Goal: Task Accomplishment & Management: Complete application form

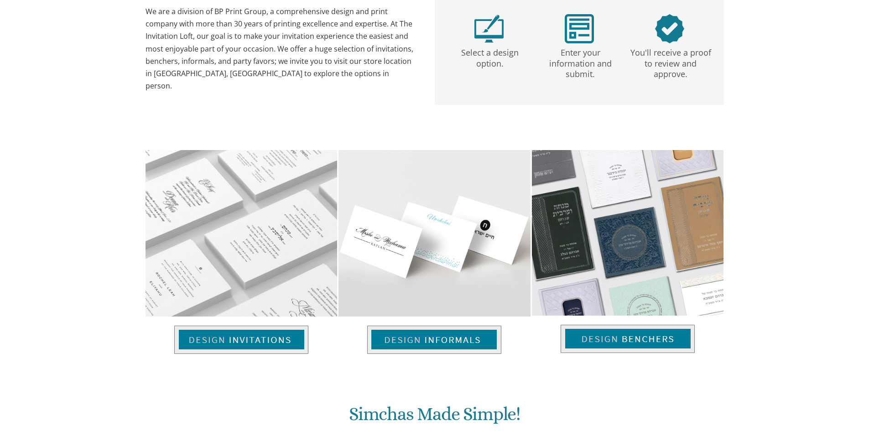
scroll to position [228, 0]
click at [554, 20] on div "Enter your information and submit." at bounding box center [579, 47] width 90 height 66
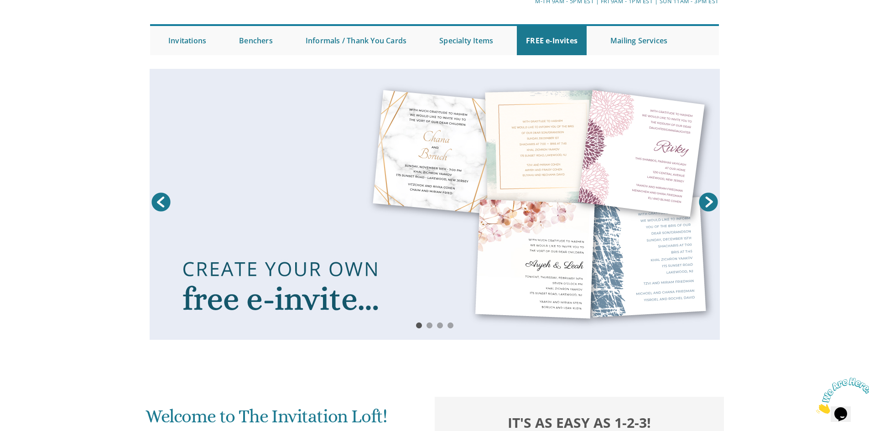
scroll to position [0, 0]
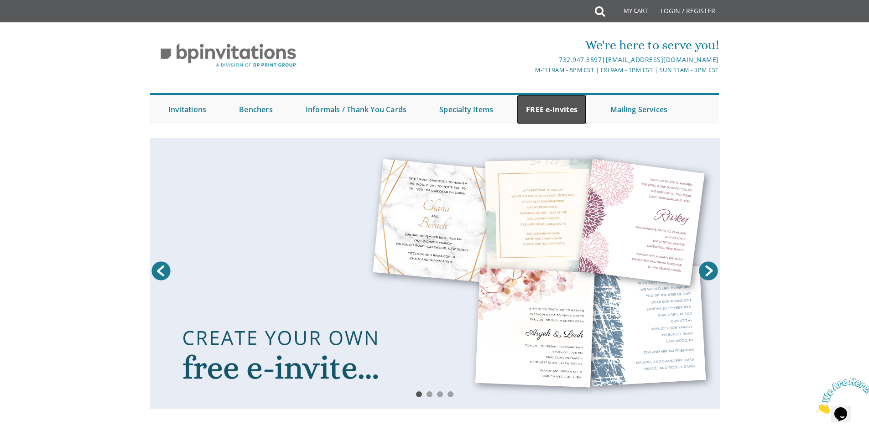
click at [544, 99] on link "FREE e-Invites" at bounding box center [552, 109] width 70 height 29
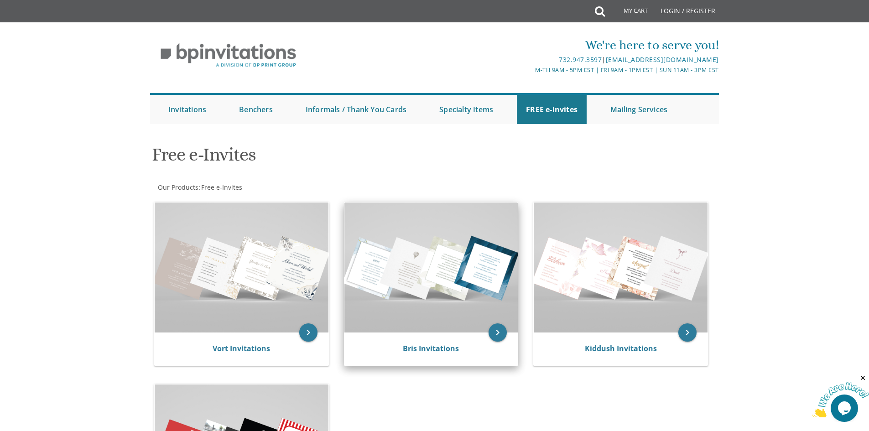
click at [433, 323] on img at bounding box center [432, 268] width 174 height 130
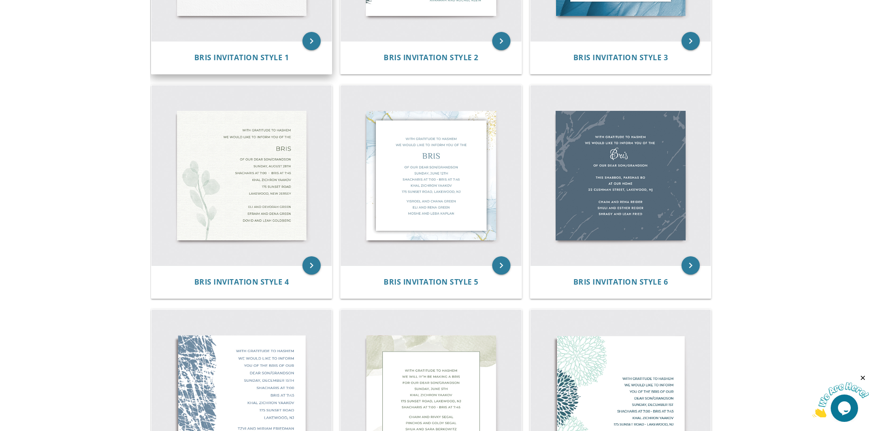
scroll to position [228, 0]
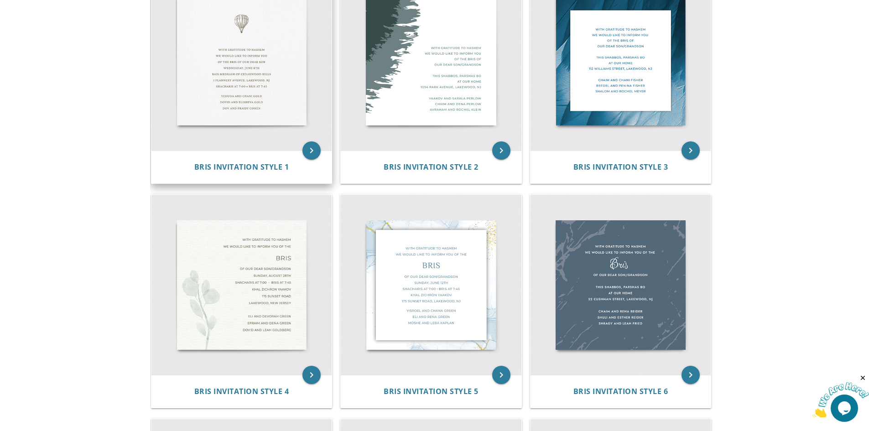
click at [251, 104] on img at bounding box center [242, 60] width 181 height 181
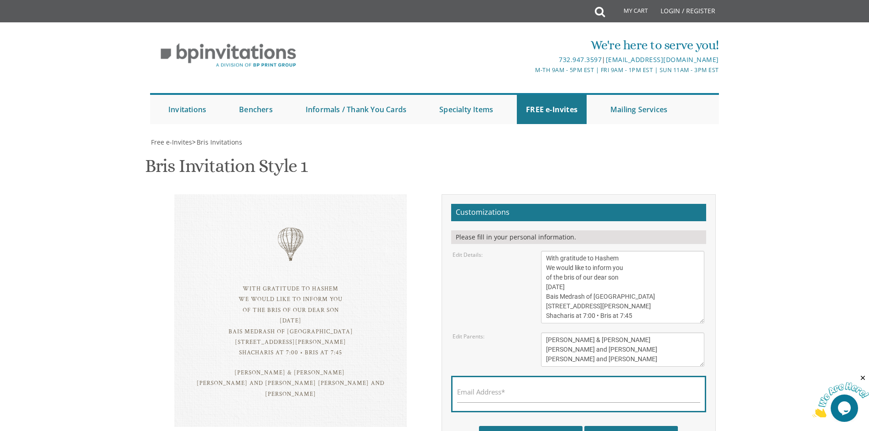
scroll to position [46, 0]
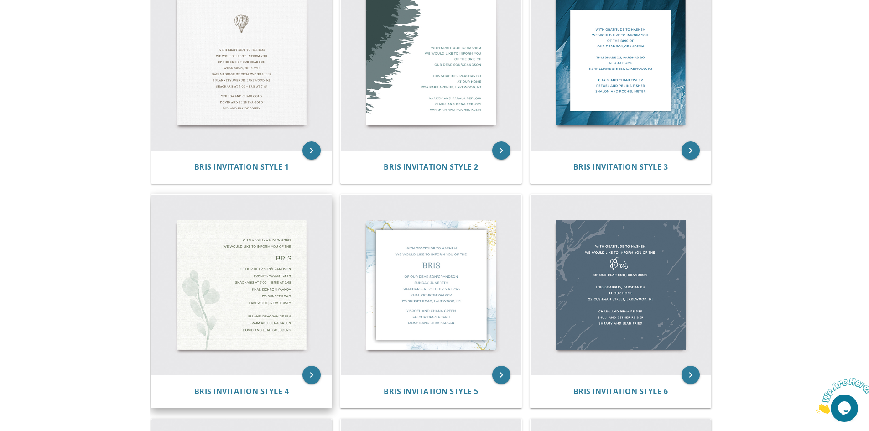
click at [287, 284] on img at bounding box center [242, 285] width 181 height 181
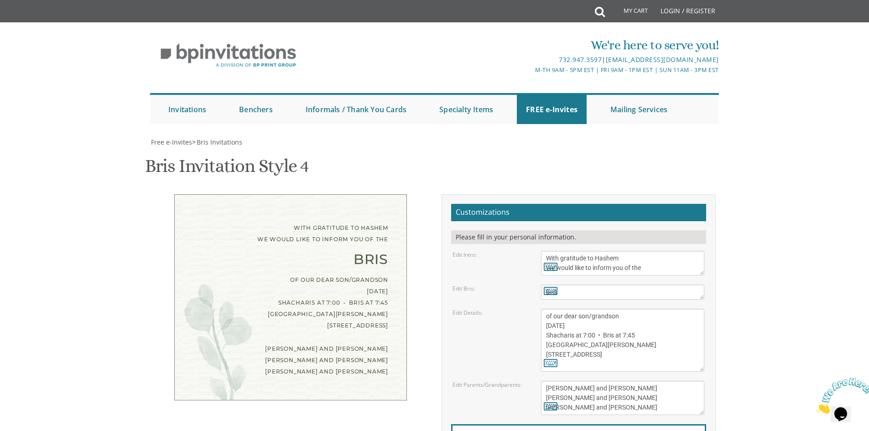
click at [593, 266] on textarea "With gratitude to Hashem We would like to inform you of the" at bounding box center [622, 263] width 163 height 25
click at [562, 294] on textarea "Bris" at bounding box center [622, 292] width 163 height 15
drag, startPoint x: 617, startPoint y: 318, endPoint x: 590, endPoint y: 310, distance: 28.0
click at [590, 310] on textarea "of our dear son/grandson [DATE] Shacharis at 7:00 • Bris at 7:45 [GEOGRAPHIC_DA…" at bounding box center [622, 340] width 163 height 63
drag, startPoint x: 605, startPoint y: 325, endPoint x: 571, endPoint y: 326, distance: 33.8
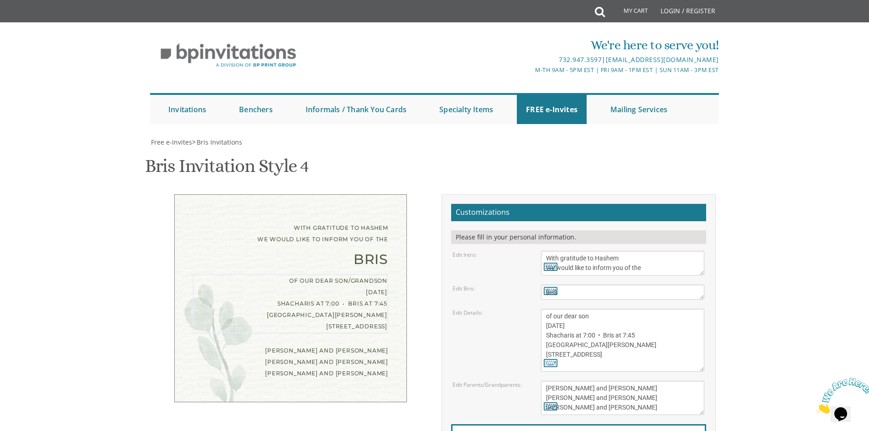
click at [571, 326] on textarea "of our dear son/grandson [DATE] Shacharis at 7:00 • Bris at 7:45 [GEOGRAPHIC_DA…" at bounding box center [622, 340] width 163 height 63
paste textarea "[STREET_ADDRESS]"
drag, startPoint x: 608, startPoint y: 346, endPoint x: 544, endPoint y: 341, distance: 64.1
click at [544, 341] on textarea "of our dear son/grandson [DATE] Shacharis at 7:00 • Bris at 7:45 [GEOGRAPHIC_DA…" at bounding box center [622, 340] width 163 height 63
paste textarea "[STREET_ADDRESS]"
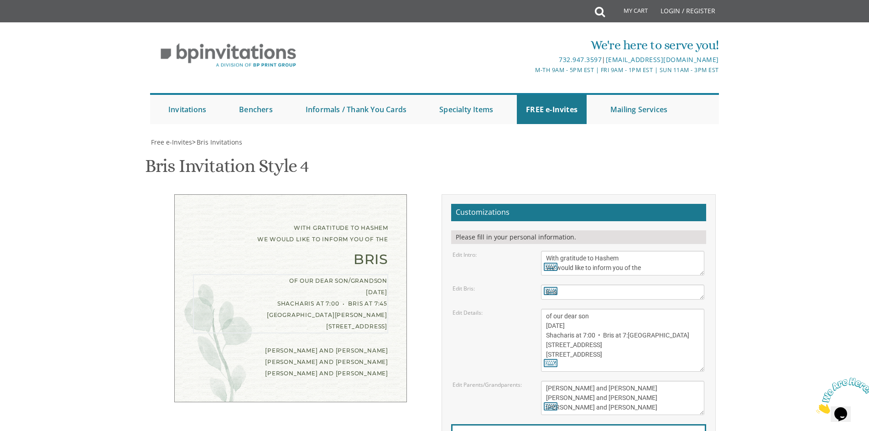
drag, startPoint x: 546, startPoint y: 352, endPoint x: 611, endPoint y: 364, distance: 65.4
click at [611, 364] on textarea "of our dear son/grandson [DATE] Shacharis at 7:00 • Bris at 7:45 [GEOGRAPHIC_DA…" at bounding box center [622, 340] width 163 height 63
click at [603, 345] on textarea "of our dear son/grandson [DATE] Shacharis at 7:00 • Bris at 7:45 [GEOGRAPHIC_DA…" at bounding box center [622, 340] width 163 height 63
type textarea "of our dear son [DATE] Shacharis at 7:00 • Bris at 7:45 [STREET_ADDRESS]"
click at [581, 391] on textarea "[PERSON_NAME] and [PERSON_NAME] [PERSON_NAME] and [PERSON_NAME] [PERSON_NAME] a…" at bounding box center [622, 398] width 163 height 34
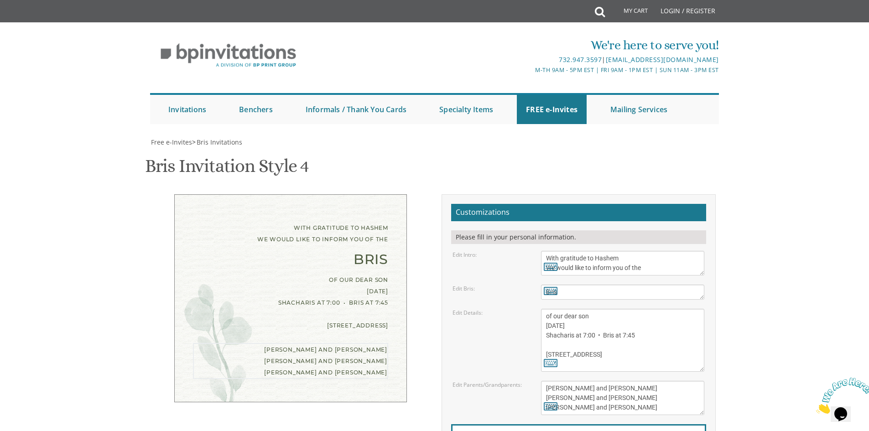
click at [581, 391] on textarea "[PERSON_NAME] and [PERSON_NAME] [PERSON_NAME] and [PERSON_NAME] [PERSON_NAME] a…" at bounding box center [622, 398] width 163 height 34
drag, startPoint x: 590, startPoint y: 404, endPoint x: 598, endPoint y: 416, distance: 14.6
click at [598, 416] on form "Customizations Please fill in your personal information. Edit Intro: With grati…" at bounding box center [578, 350] width 255 height 292
type textarea "Shai and [PERSON_NAME]"
click at [612, 344] on textarea "of our dear son/grandson [DATE] Shacharis at 7:00 • Bris at 7:45 [GEOGRAPHIC_DA…" at bounding box center [622, 340] width 163 height 63
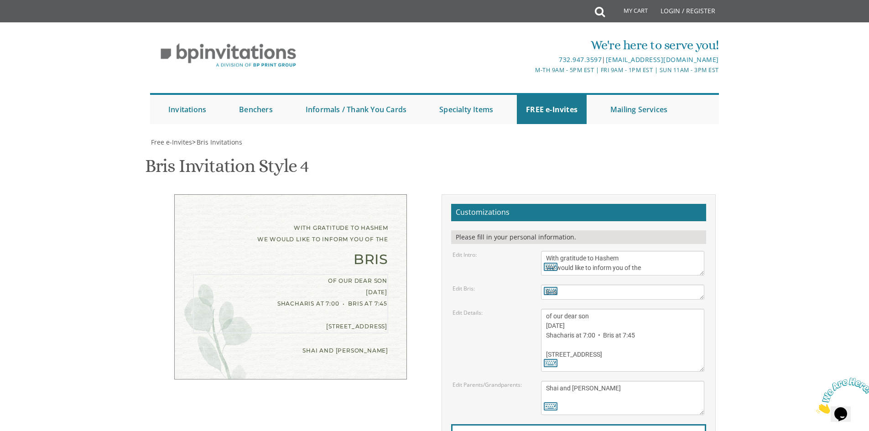
click at [585, 348] on textarea "of our dear son/grandson [DATE] Shacharis at 7:00 • Bris at 7:45 [GEOGRAPHIC_DA…" at bounding box center [622, 340] width 163 height 63
paste textarea "Khal Bnei Torah"
click at [545, 345] on textarea "of our dear son/grandson [DATE] Shacharis at 7:00 • Bris at 7:45 [GEOGRAPHIC_DA…" at bounding box center [622, 340] width 163 height 63
click at [577, 298] on textarea "Bris" at bounding box center [622, 292] width 163 height 15
drag, startPoint x: 610, startPoint y: 322, endPoint x: 591, endPoint y: 327, distance: 18.8
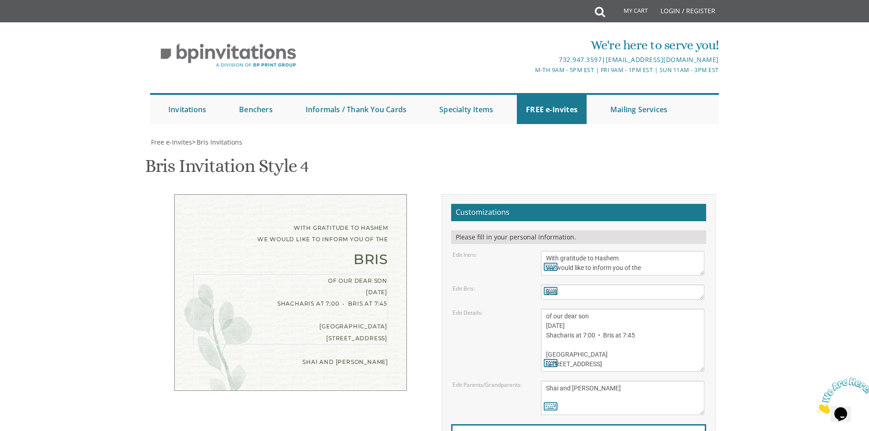
click at [591, 327] on textarea "of our dear son/grandson [DATE] Shacharis at 7:00 • Bris at 7:45 [GEOGRAPHIC_DA…" at bounding box center [622, 340] width 163 height 63
drag, startPoint x: 607, startPoint y: 324, endPoint x: 593, endPoint y: 327, distance: 14.0
click at [593, 327] on textarea "of our dear son/grandson [DATE] Shacharis at 7:00 • Bris at 7:45 [GEOGRAPHIC_DA…" at bounding box center [622, 340] width 163 height 63
click at [590, 354] on textarea "of our dear son/grandson [DATE] Shacharis at 7:00 • Bris at 7:45 [GEOGRAPHIC_DA…" at bounding box center [622, 340] width 163 height 63
drag, startPoint x: 591, startPoint y: 335, endPoint x: 583, endPoint y: 338, distance: 9.0
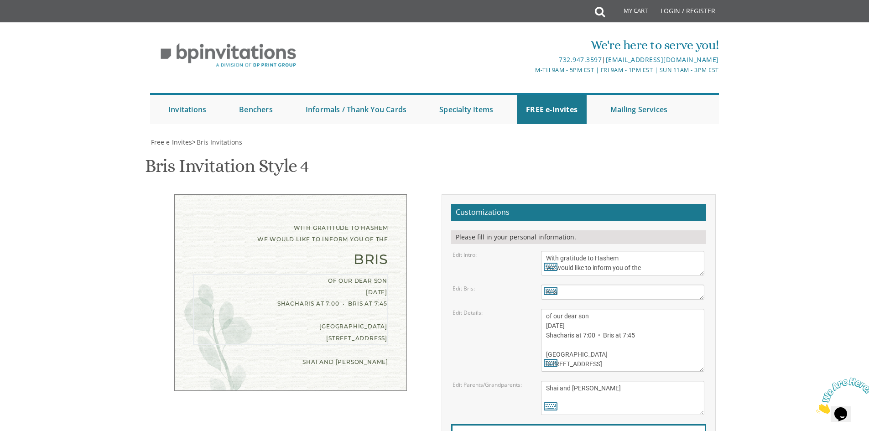
click at [583, 338] on textarea "of our dear son/grandson [DATE] Shacharis at 7:00 • Bris at 7:45 [GEOGRAPHIC_DA…" at bounding box center [622, 340] width 163 height 63
drag, startPoint x: 632, startPoint y: 333, endPoint x: 613, endPoint y: 332, distance: 18.7
click at [613, 332] on textarea "of our dear son/grandson [DATE] Shacharis at 7:00 • Bris at 7:45 [GEOGRAPHIC_DA…" at bounding box center [622, 340] width 163 height 63
click at [614, 332] on textarea "of our dear son/grandson [DATE] Shacharis at 7:00 • Bris at 7:45 [GEOGRAPHIC_DA…" at bounding box center [622, 340] width 163 height 63
drag, startPoint x: 615, startPoint y: 333, endPoint x: 635, endPoint y: 331, distance: 20.2
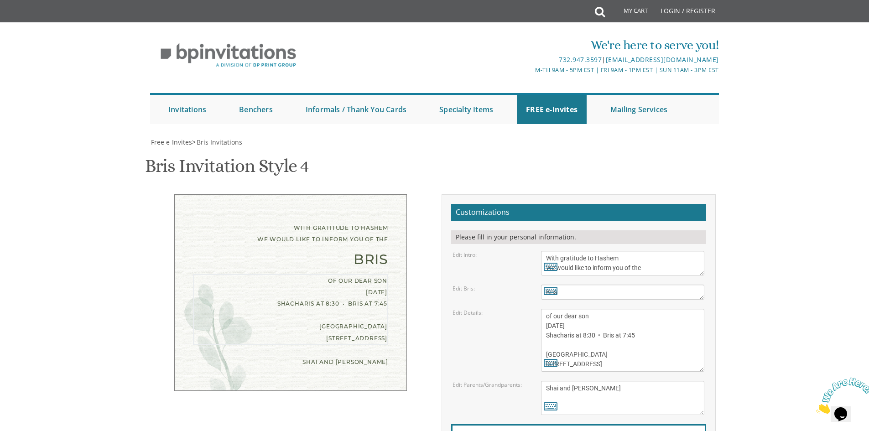
click at [635, 331] on textarea "of our dear son/grandson [DATE] Shacharis at 7:00 • Bris at 7:45 [GEOGRAPHIC_DA…" at bounding box center [622, 340] width 163 height 63
paste textarea "prx 9:10"
click at [605, 295] on textarea "Bris" at bounding box center [622, 292] width 163 height 15
click at [603, 327] on textarea "of our dear son/grandson [DATE] Shacharis at 7:00 • Bris at 7:45 [GEOGRAPHIC_DA…" at bounding box center [622, 340] width 163 height 63
click at [643, 335] on textarea "of our dear son/grandson [DATE] Shacharis at 7:00 • Bris at 7:45 [GEOGRAPHIC_DA…" at bounding box center [622, 340] width 163 height 63
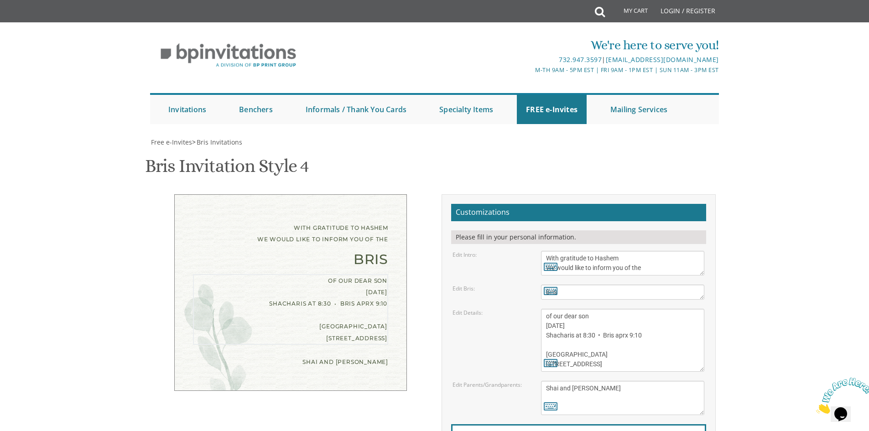
scroll to position [19, 0]
click at [618, 349] on textarea "of our dear son/grandson [DATE] Shacharis at 7:00 • Bris at 7:45 [GEOGRAPHIC_DA…" at bounding box center [622, 340] width 163 height 63
click at [588, 333] on textarea "of our dear son/grandson [DATE] Shacharis at 7:00 • Bris at 7:45 [GEOGRAPHIC_DA…" at bounding box center [622, 340] width 163 height 63
click at [595, 334] on textarea "of our dear son/grandson [DATE] Shacharis at 7:00 • Bris at 7:45 [GEOGRAPHIC_DA…" at bounding box center [622, 340] width 163 height 63
paste textarea "upstairs 2nd floor"
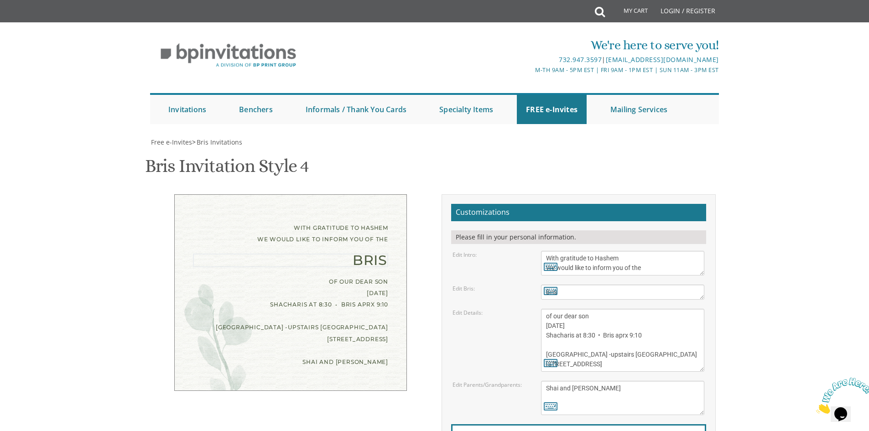
click at [605, 287] on textarea "Bris" at bounding box center [622, 292] width 163 height 15
click at [601, 270] on textarea "With gratitude to Hashem We would like to inform you of the" at bounding box center [622, 263] width 163 height 25
click at [430, 223] on div "With gratitude to Hashem We would like to inform you of the Bris of our dear so…" at bounding box center [291, 298] width 288 height 208
click at [608, 309] on textarea "of our dear son/grandson [DATE] Shacharis at 7:00 • Bris at 7:45 [GEOGRAPHIC_DA…" at bounding box center [622, 340] width 163 height 63
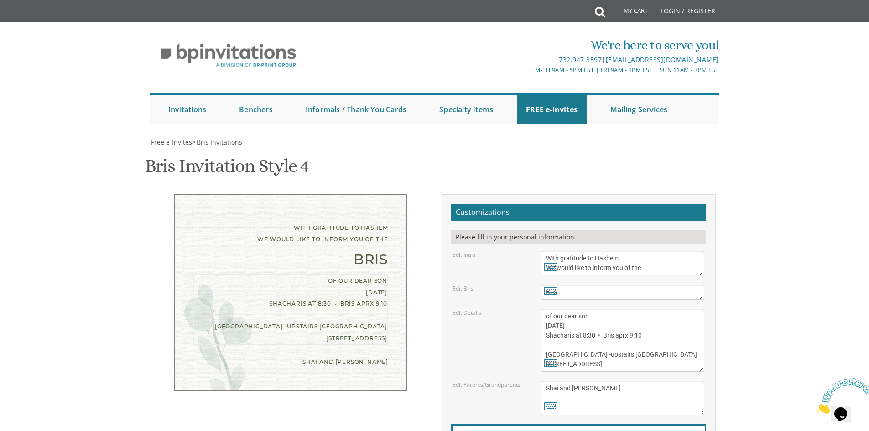
click at [608, 309] on textarea "of our dear son/grandson [DATE] Shacharis at 7:00 • Bris at 7:45 [GEOGRAPHIC_DA…" at bounding box center [622, 340] width 163 height 63
click at [464, 325] on div "Edit Details: of our dear son/grandson [DATE] Shacharis at 7:00 • Bris at 7:45 …" at bounding box center [579, 340] width 266 height 63
click at [604, 309] on textarea "of our dear son/grandson [DATE] Shacharis at 7:00 • Bris at 7:45 [GEOGRAPHIC_DA…" at bounding box center [622, 340] width 163 height 63
click at [385, 392] on div "With gratitude to Hashem We would like to inform you of the Bris of our dear so…" at bounding box center [435, 353] width 576 height 318
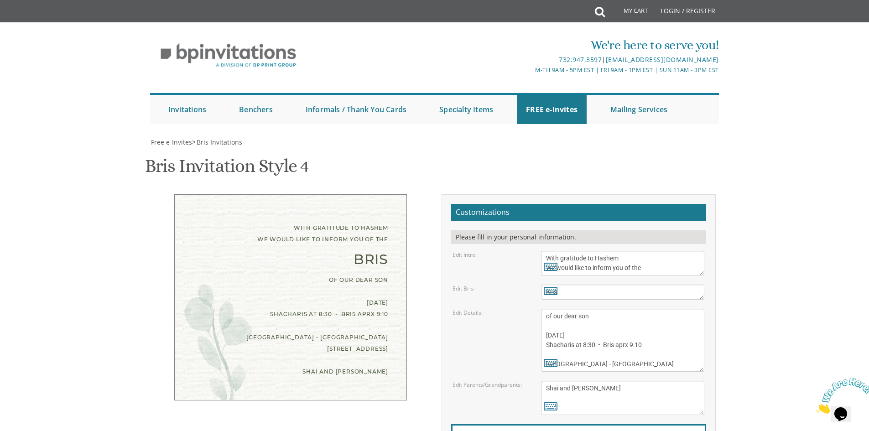
click at [604, 309] on textarea "of our dear son/grandson [DATE] Shacharis at 7:00 • Bris at 7:45 [GEOGRAPHIC_DA…" at bounding box center [622, 340] width 163 height 63
type textarea "of our dear son/grandson [DATE] Shacharis at 8:30 • Bris aprx 9:10 [GEOGRAPHIC_…"
click at [496, 309] on div "Edit Details: of our dear son/grandson [DATE] Shacharis at 7:00 • Bris at 7:45 …" at bounding box center [579, 340] width 266 height 63
click at [629, 381] on textarea "[PERSON_NAME] and [PERSON_NAME] [PERSON_NAME] and [PERSON_NAME] [PERSON_NAME] a…" at bounding box center [622, 398] width 163 height 34
paste textarea "Mr and [PERSON_NAME] Rabbi and [PERSON_NAME]"
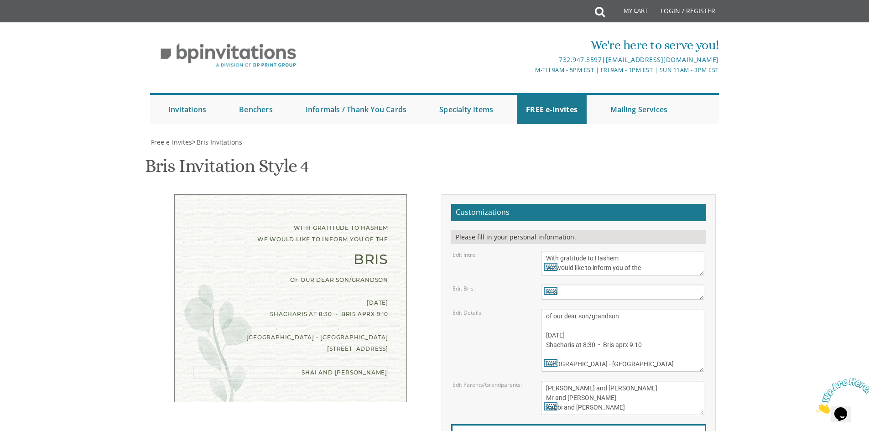
type textarea "[PERSON_NAME] and [PERSON_NAME] Mr and [PERSON_NAME] Rabbi and [PERSON_NAME]"
click at [633, 309] on textarea "of our dear son/grandson [DATE] Shacharis at 7:00 • Bris at 7:45 [GEOGRAPHIC_DA…" at bounding box center [622, 340] width 163 height 63
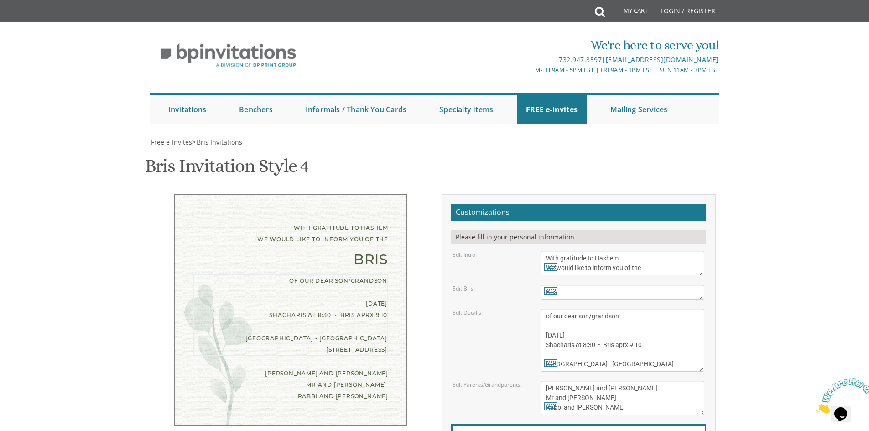
click at [484, 309] on div "Edit Details: of our dear son/grandson [DATE] Shacharis at 7:00 • Bris at 7:45 …" at bounding box center [579, 340] width 266 height 63
click at [569, 309] on textarea "of our dear son/grandson [DATE] Shacharis at 7:00 • Bris at 7:45 [GEOGRAPHIC_DA…" at bounding box center [622, 340] width 163 height 63
type textarea "of our dear son/grandson [DATE] Shacharis at 8:30 • Bris aprx 9:10 [GEOGRAPHIC_…"
click at [484, 309] on div "Edit Details: of our dear son/grandson [DATE] Shacharis at 7:00 • Bris at 7:45 …" at bounding box center [579, 340] width 266 height 63
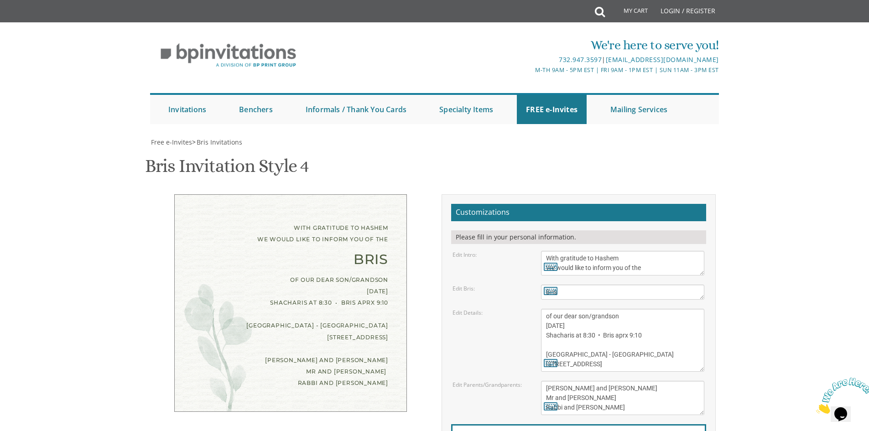
click at [331, 399] on div "With gratitude to Hashem We would like to inform you of the Bris of our dear so…" at bounding box center [435, 353] width 576 height 318
click at [555, 381] on textarea "[PERSON_NAME] and [PERSON_NAME] [PERSON_NAME] and [PERSON_NAME] [PERSON_NAME] a…" at bounding box center [622, 398] width 163 height 34
click at [580, 381] on textarea "[PERSON_NAME] and [PERSON_NAME] [PERSON_NAME] and [PERSON_NAME] [PERSON_NAME] a…" at bounding box center [622, 398] width 163 height 34
click at [585, 381] on textarea "[PERSON_NAME] and [PERSON_NAME] [PERSON_NAME] and [PERSON_NAME] [PERSON_NAME] a…" at bounding box center [622, 398] width 163 height 34
click at [588, 381] on textarea "[PERSON_NAME] and [PERSON_NAME] [PERSON_NAME] and [PERSON_NAME] [PERSON_NAME] a…" at bounding box center [622, 398] width 163 height 34
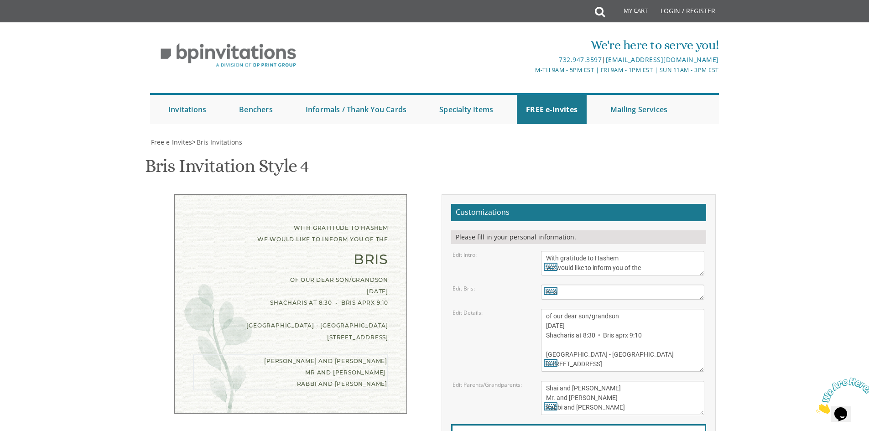
click at [586, 381] on textarea "[PERSON_NAME] and [PERSON_NAME] [PERSON_NAME] and [PERSON_NAME] [PERSON_NAME] a…" at bounding box center [622, 398] width 163 height 34
type textarea "Shai and [PERSON_NAME] Mr. and [PERSON_NAME] Rabbi and [PERSON_NAME]"
click at [756, 358] on body "My Cart Total: View Cart Item(s) Submit My Cart Total: View Cart Item(s) Login …" at bounding box center [434, 377] width 869 height 754
click at [396, 406] on div "With gratitude to Hashem We would like to inform you of the Bris of our dear so…" at bounding box center [435, 353] width 576 height 318
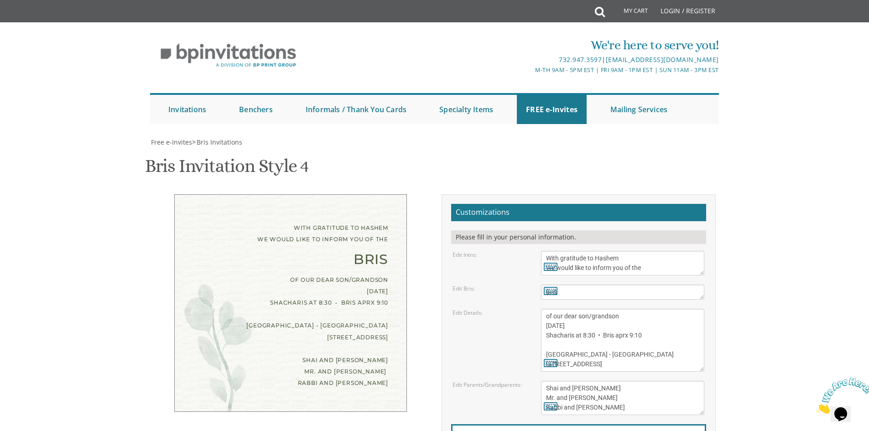
type input "[EMAIL_ADDRESS][DOMAIN_NAME]"
